Goal: Transaction & Acquisition: Obtain resource

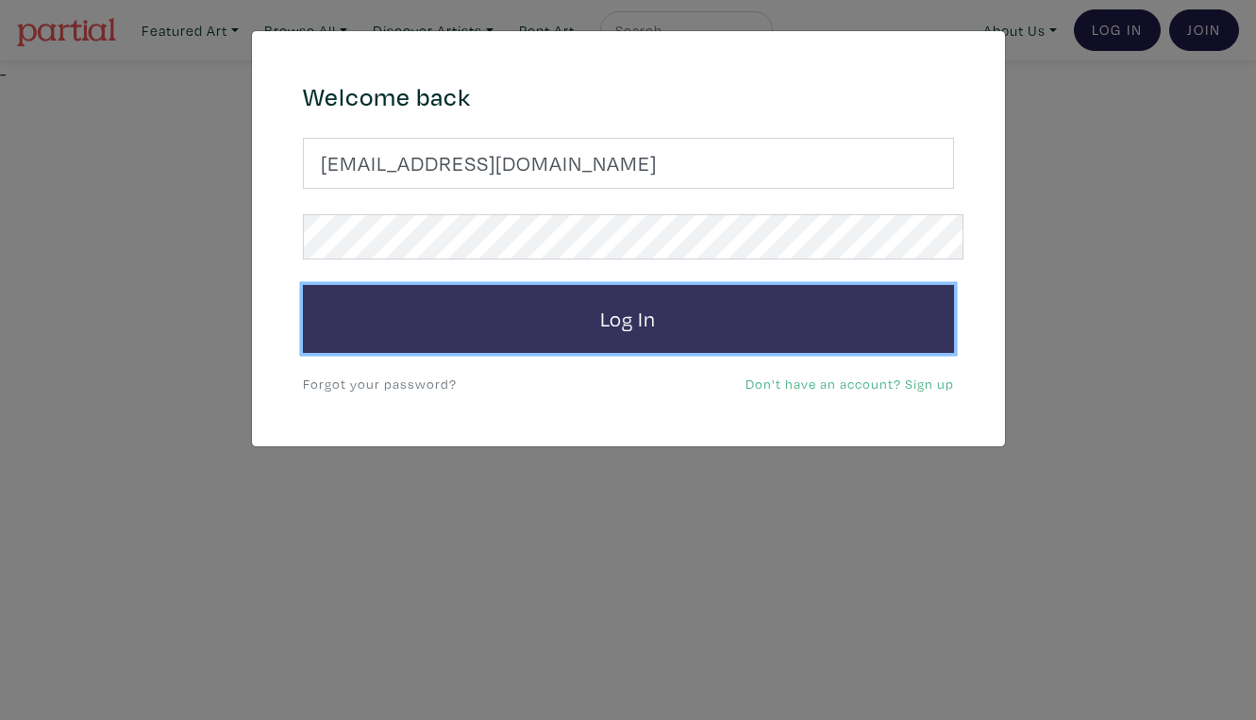
click at [592, 286] on button "Log In" at bounding box center [628, 319] width 651 height 68
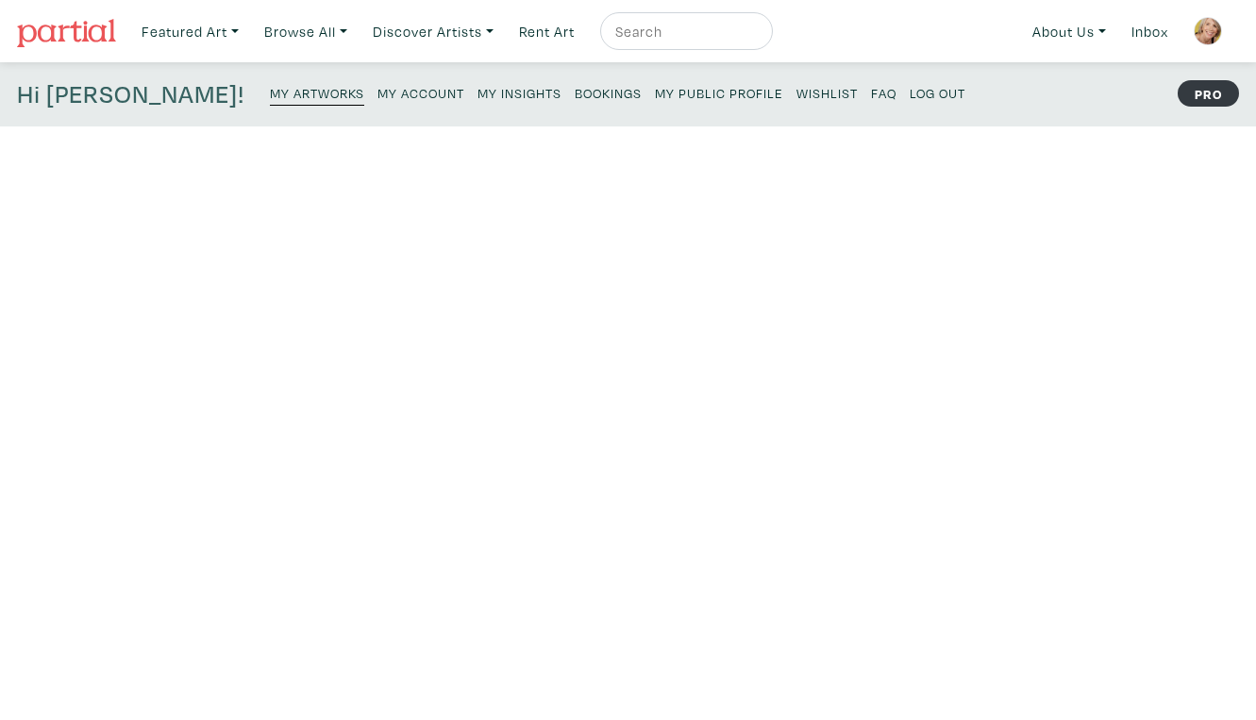
click at [655, 85] on small "My Public Profile" at bounding box center [719, 93] width 128 height 18
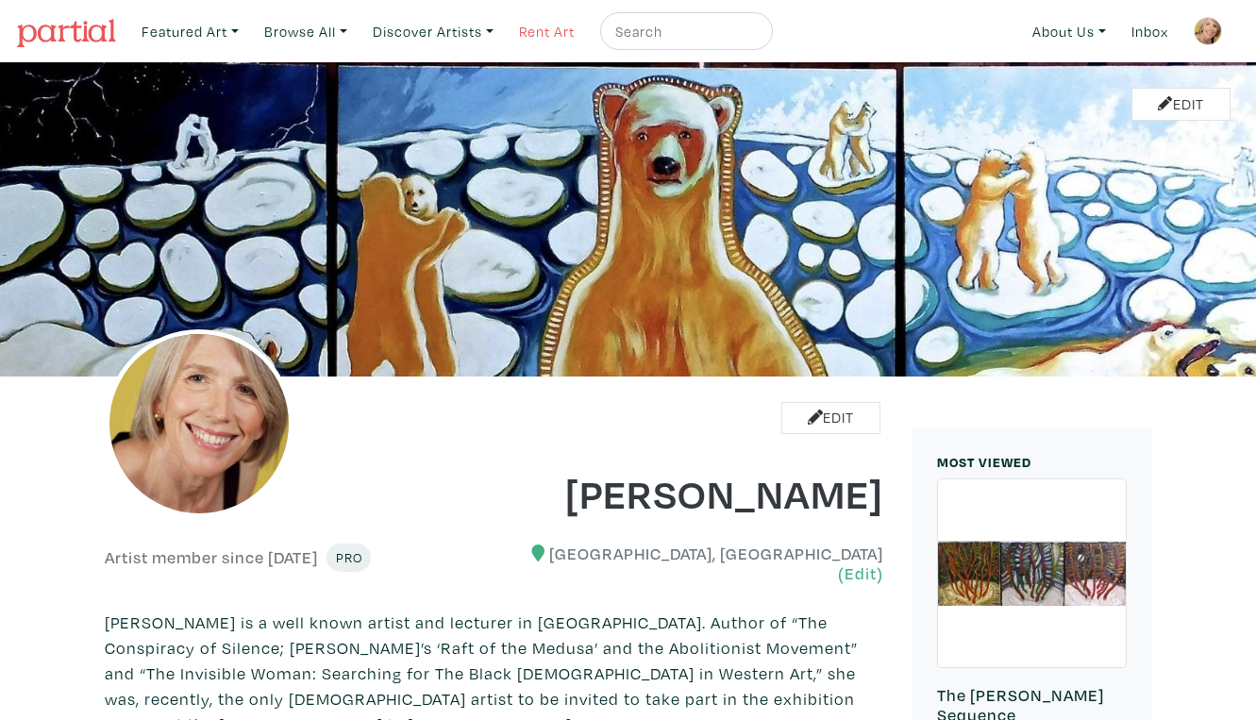
click at [520, 29] on link "Rent Art" at bounding box center [547, 31] width 73 height 39
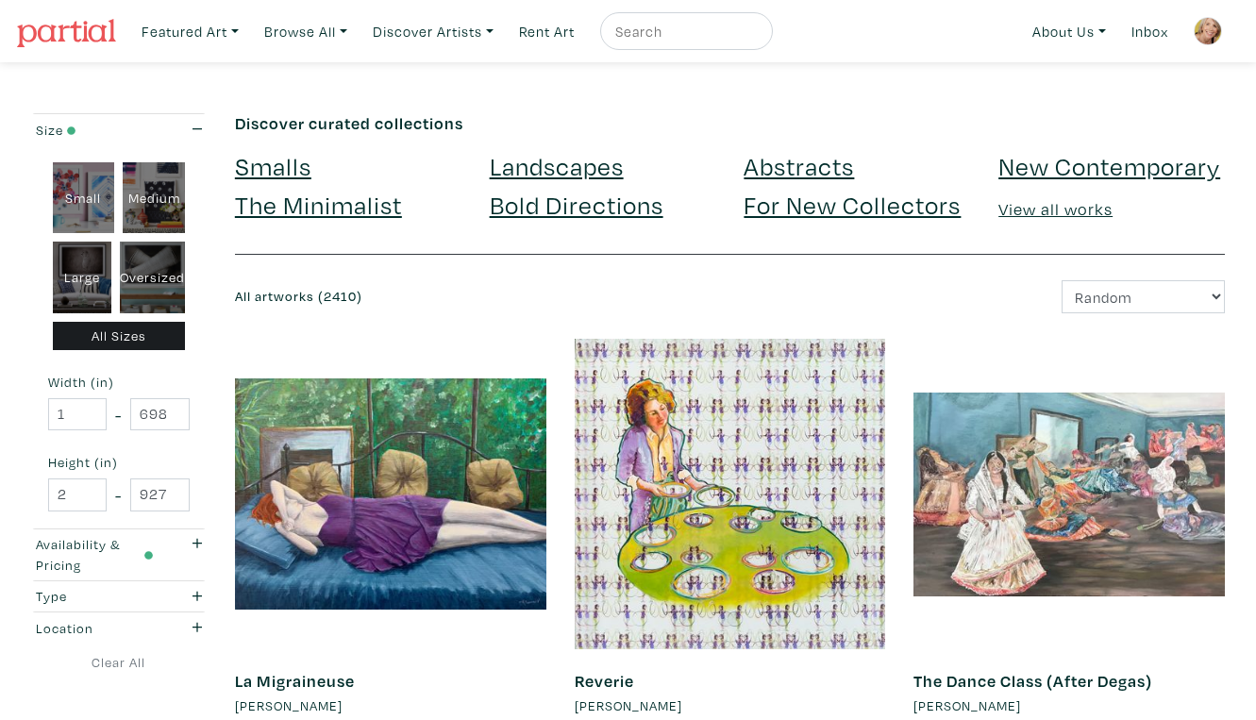
click at [156, 242] on div "Oversized" at bounding box center [152, 278] width 65 height 72
type input "48"
type input "400"
type input "48"
type input "121"
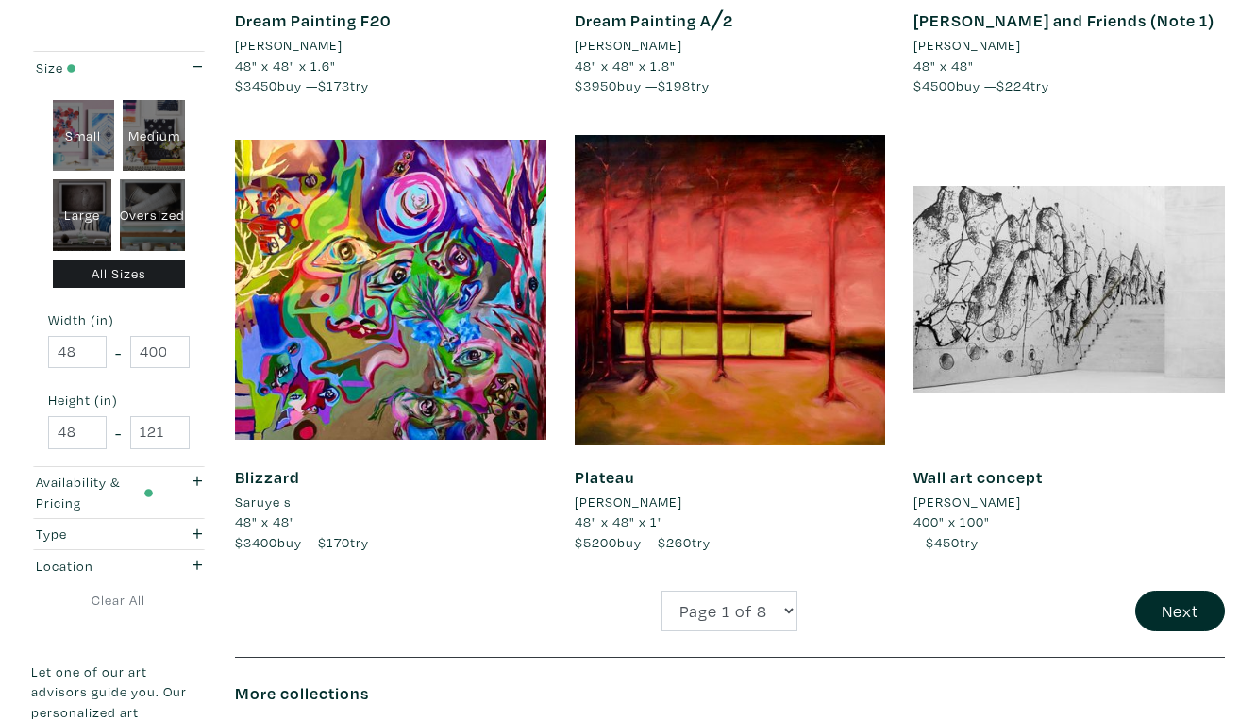
scroll to position [3610, 0]
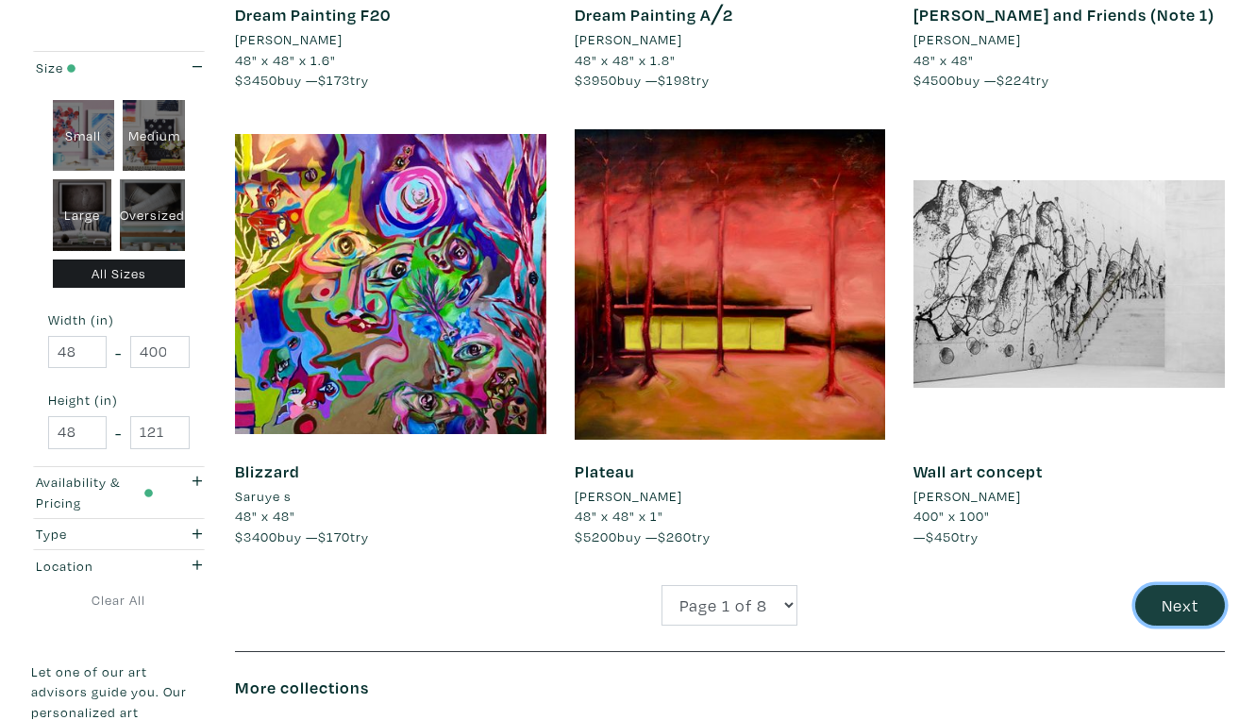
click at [1189, 585] on button "Next" at bounding box center [1181, 605] width 90 height 41
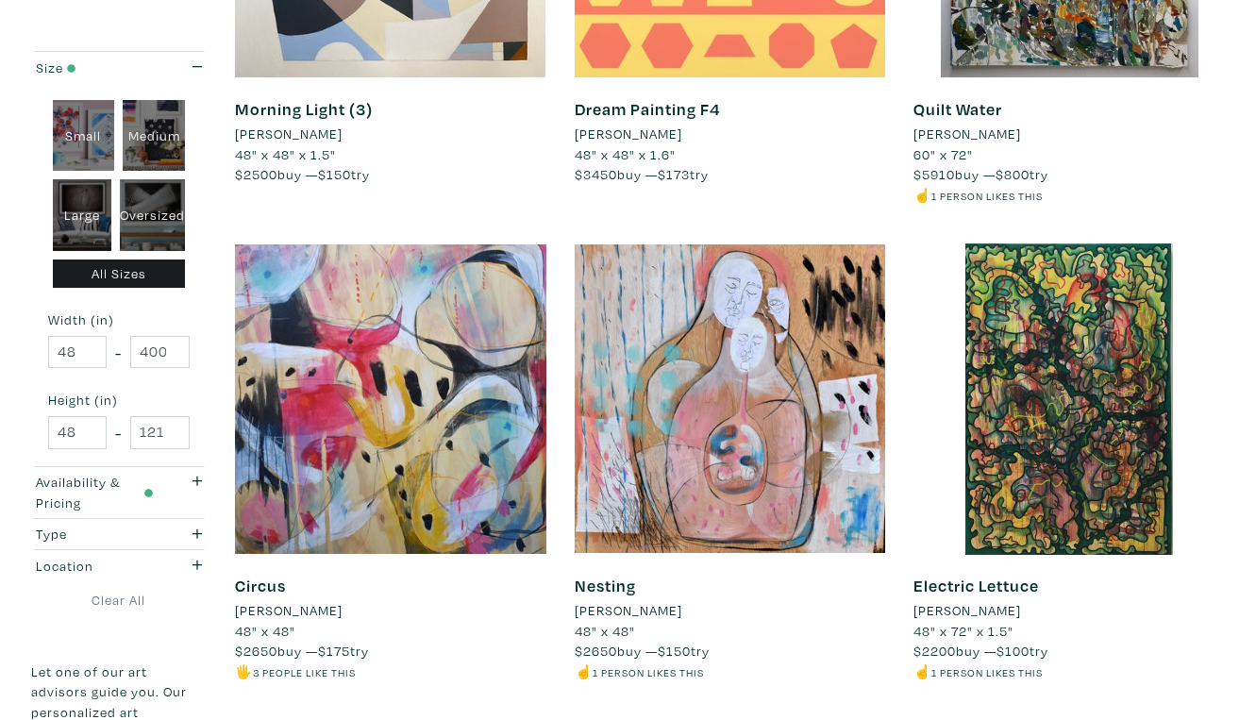
scroll to position [3476, 0]
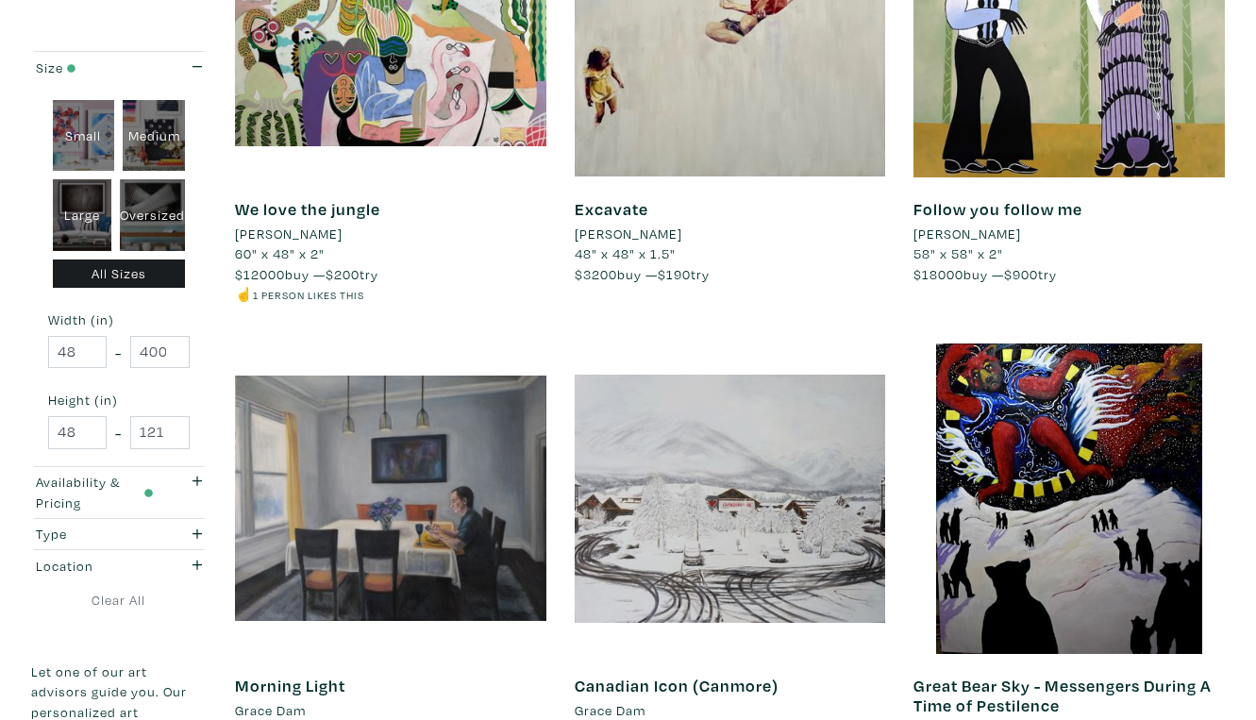
scroll to position [3397, 0]
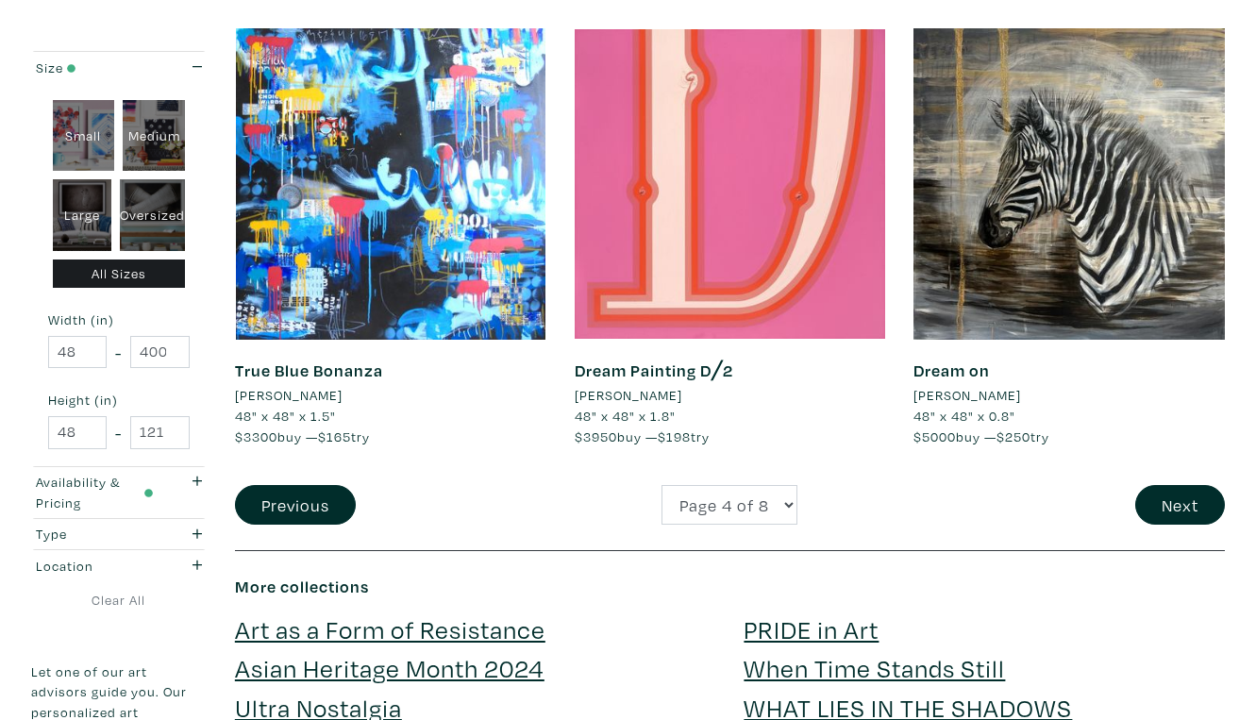
scroll to position [3634, 0]
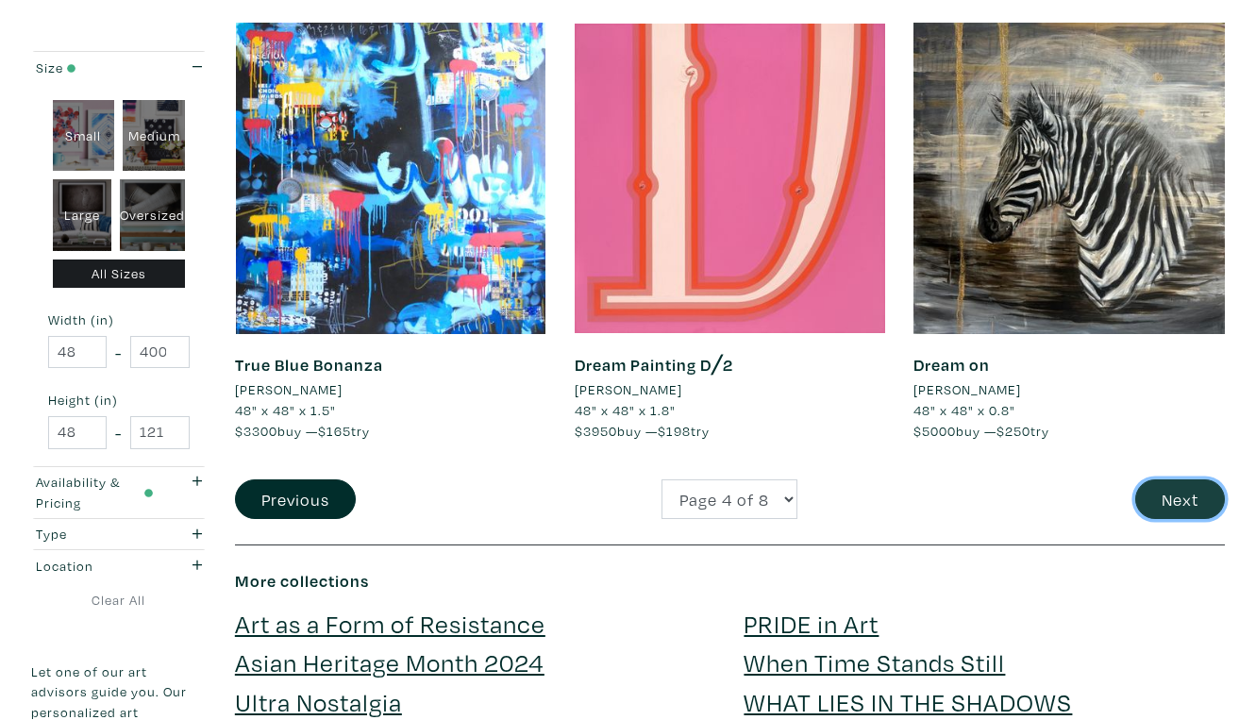
click at [1175, 480] on button "Next" at bounding box center [1181, 500] width 90 height 41
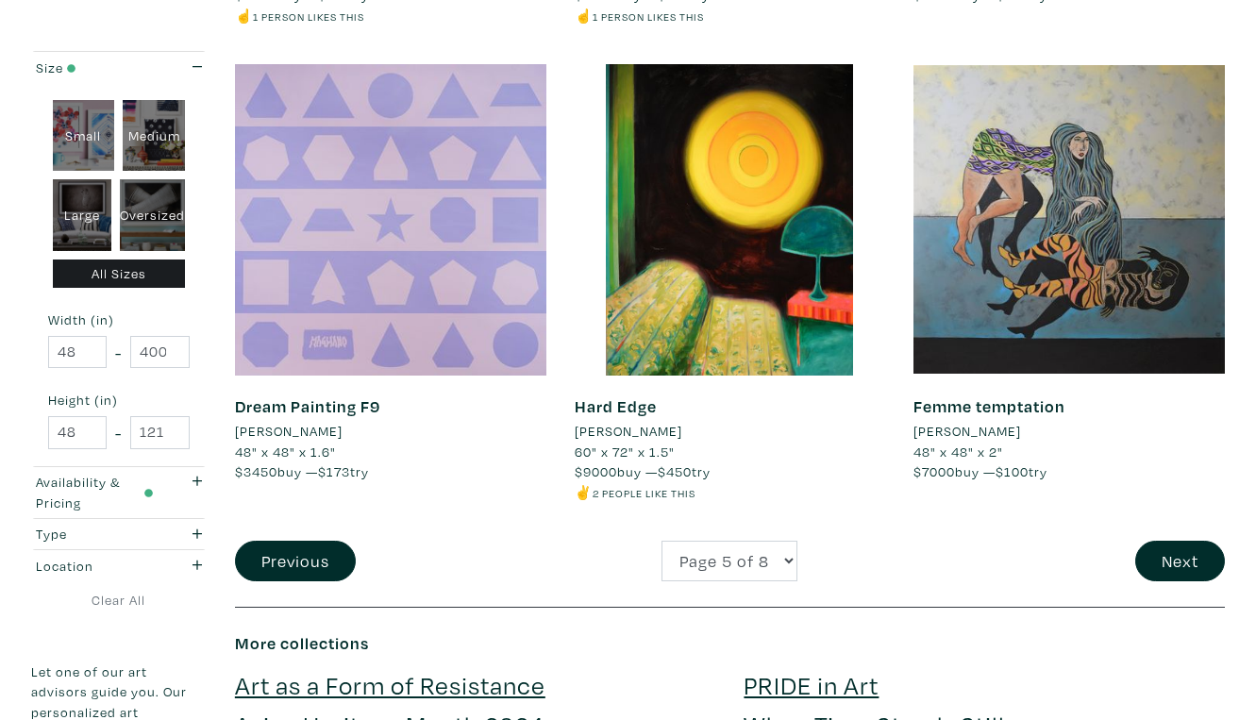
scroll to position [3660, 0]
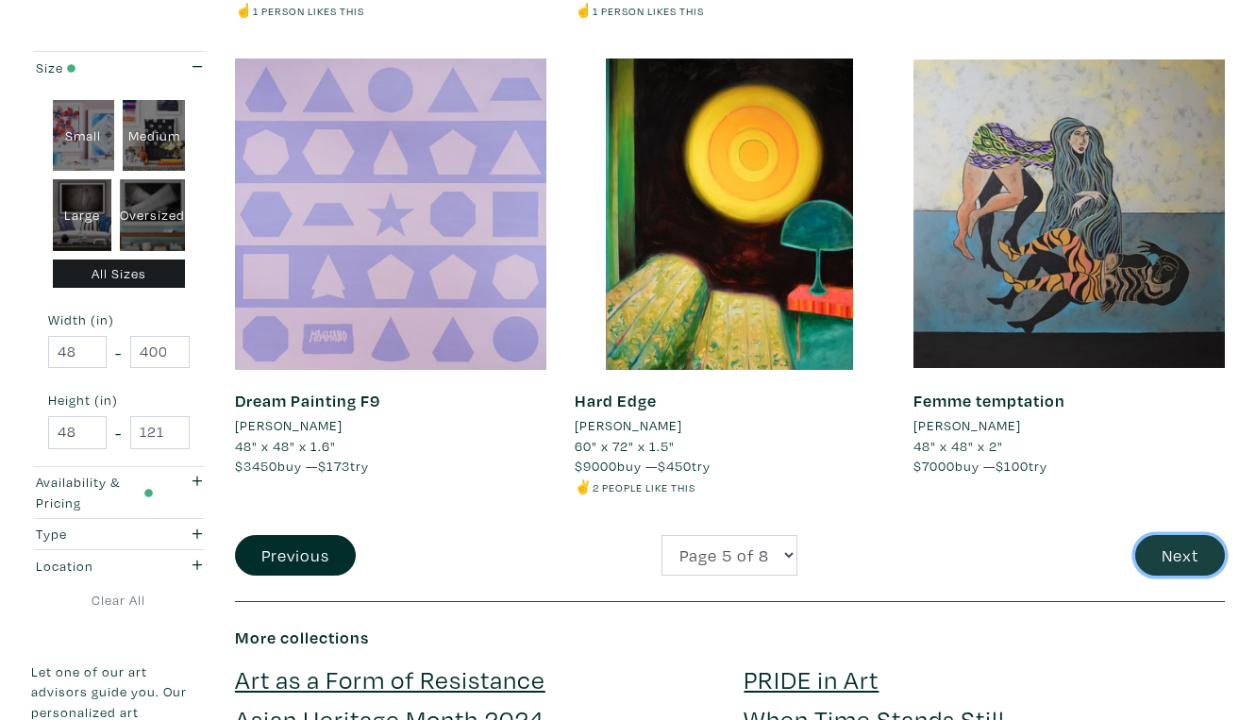
click at [1182, 535] on button "Next" at bounding box center [1181, 555] width 90 height 41
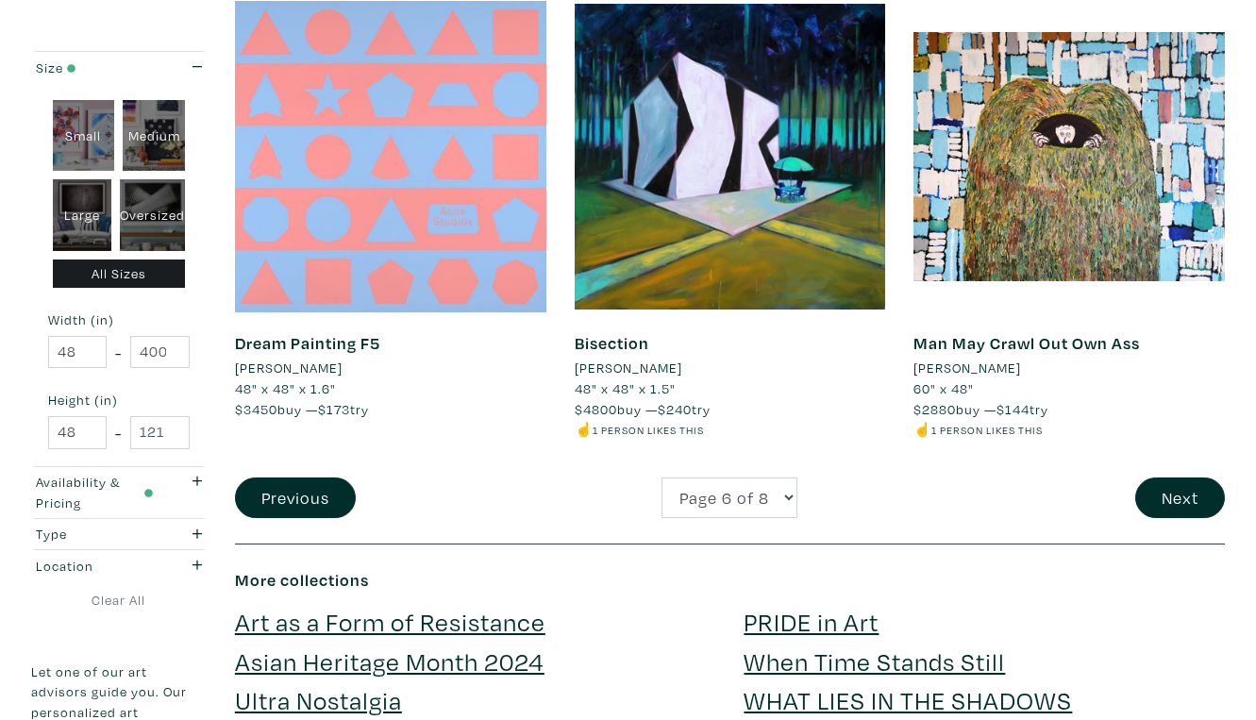
scroll to position [3659, 0]
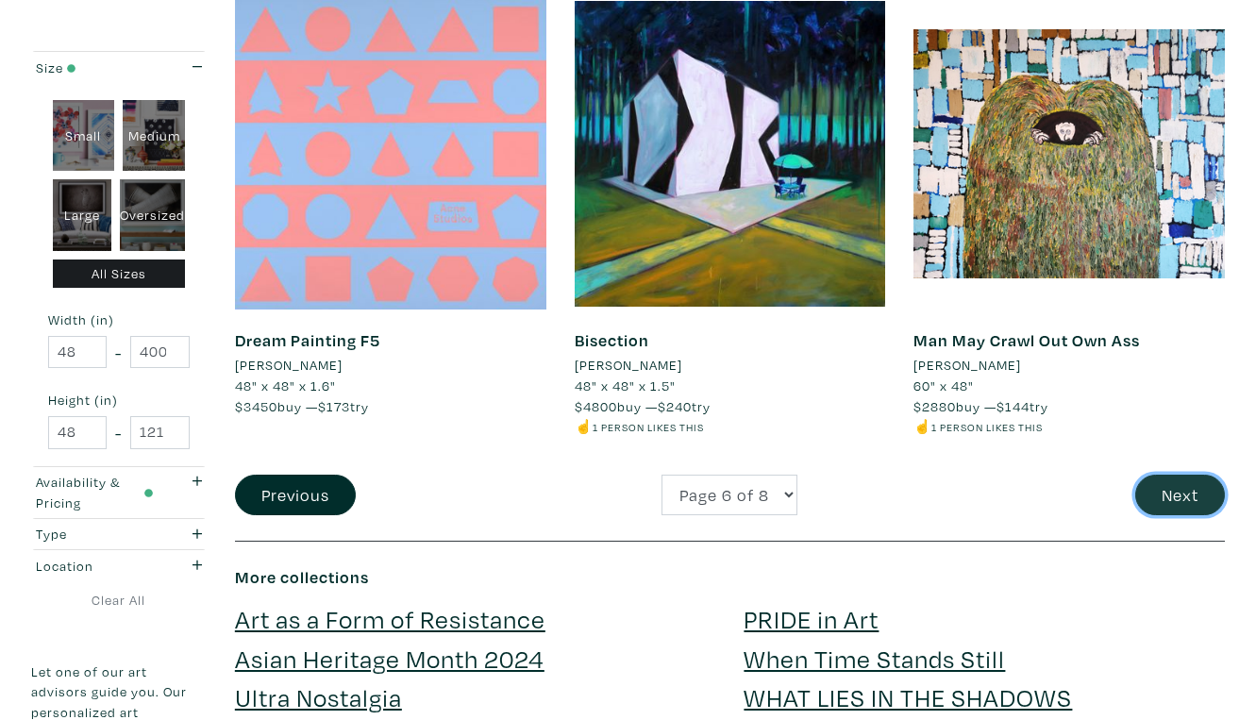
click at [1177, 475] on button "Next" at bounding box center [1181, 495] width 90 height 41
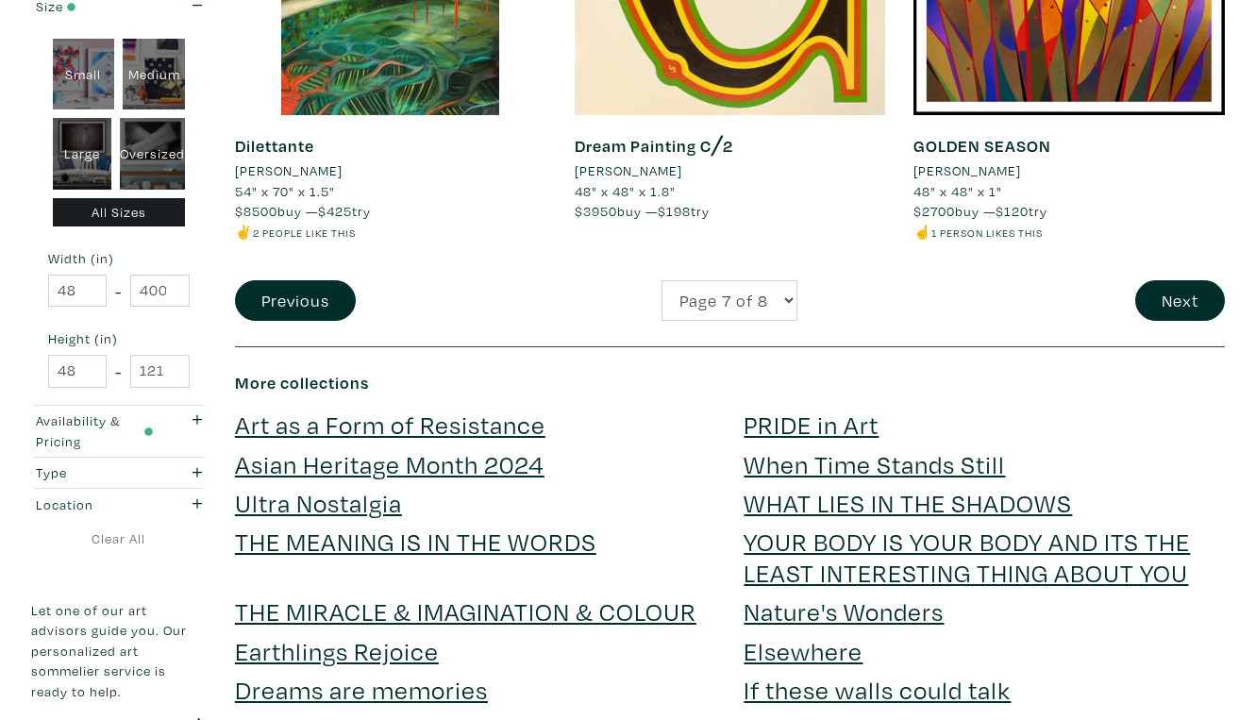
scroll to position [3917, 0]
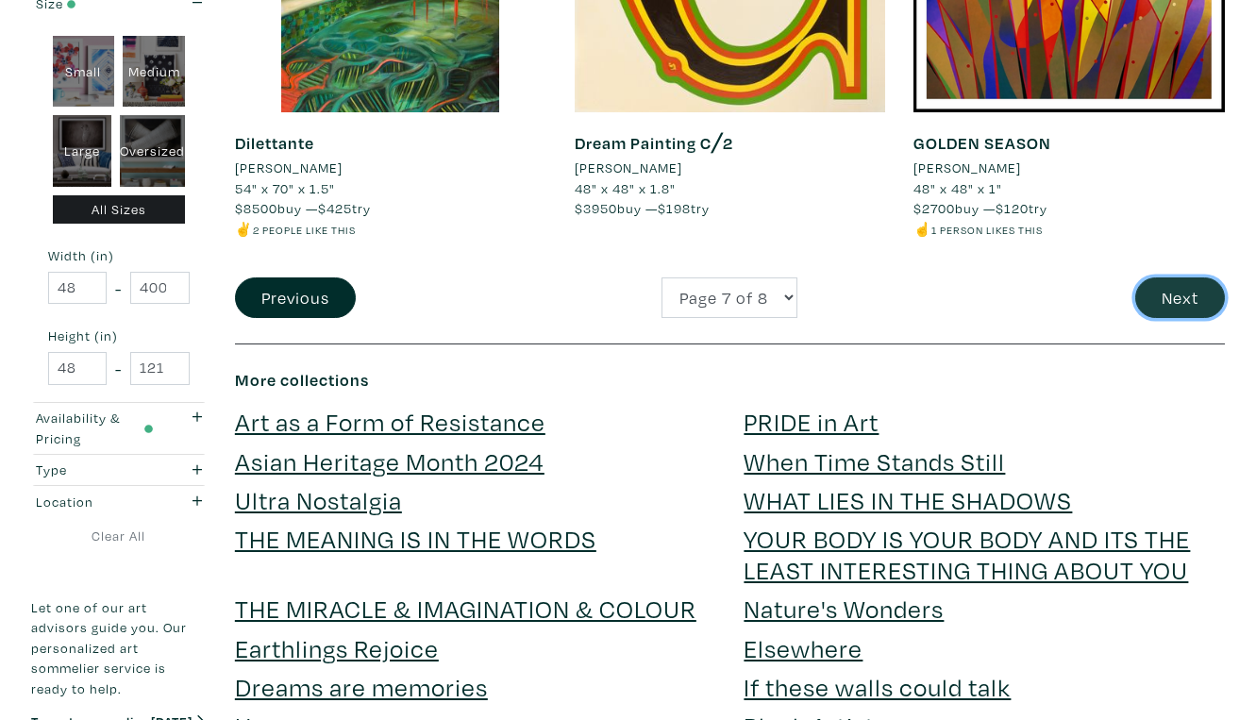
click at [1190, 278] on button "Next" at bounding box center [1181, 298] width 90 height 41
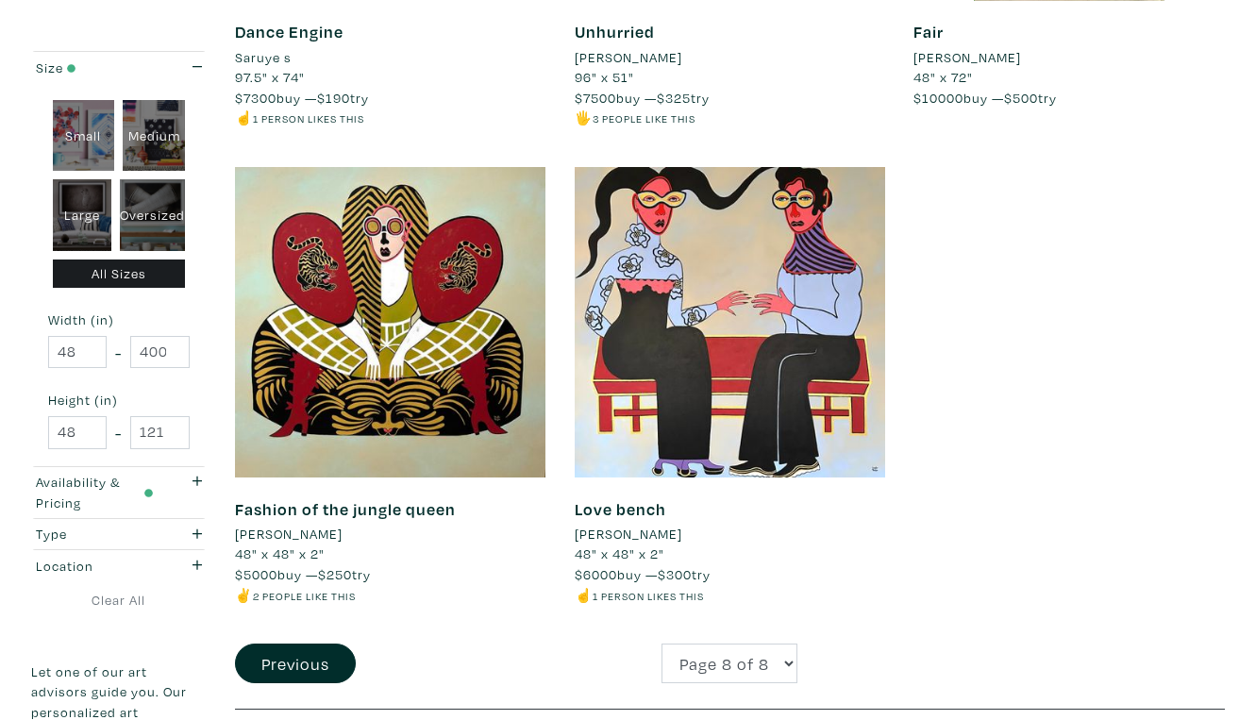
scroll to position [1134, 0]
